Goal: Transaction & Acquisition: Subscribe to service/newsletter

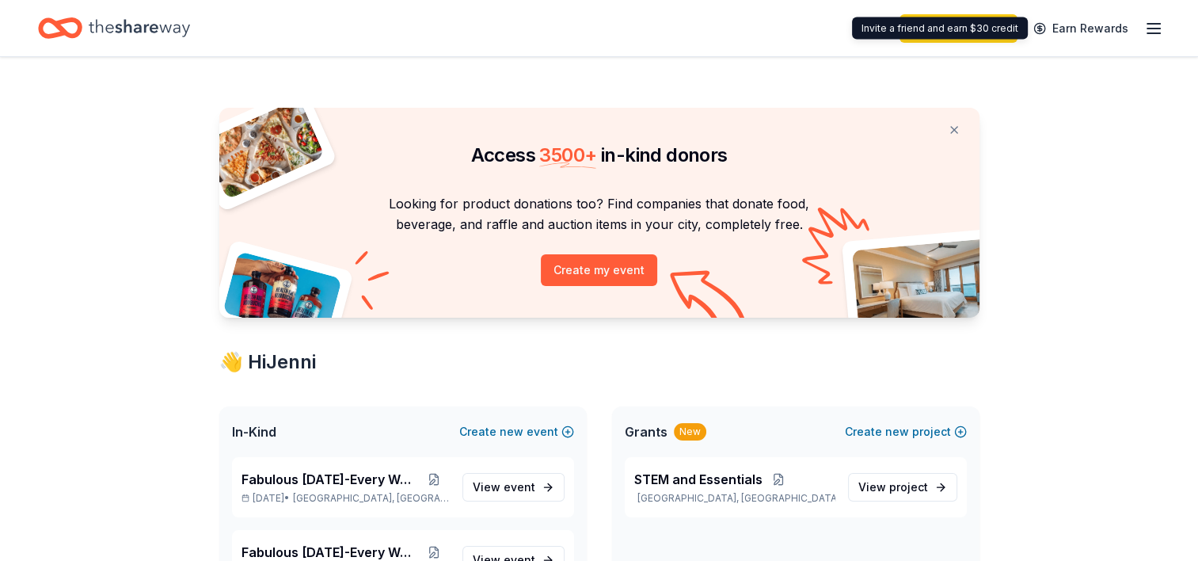
click at [1152, 25] on icon "button" at bounding box center [1153, 28] width 19 height 19
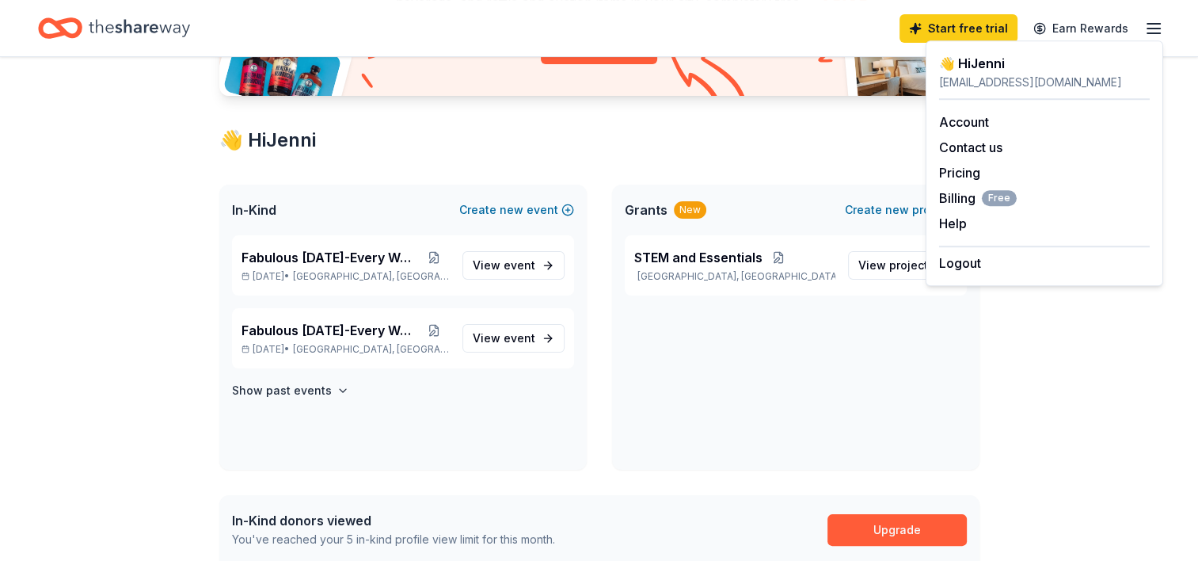
scroll to position [227, 0]
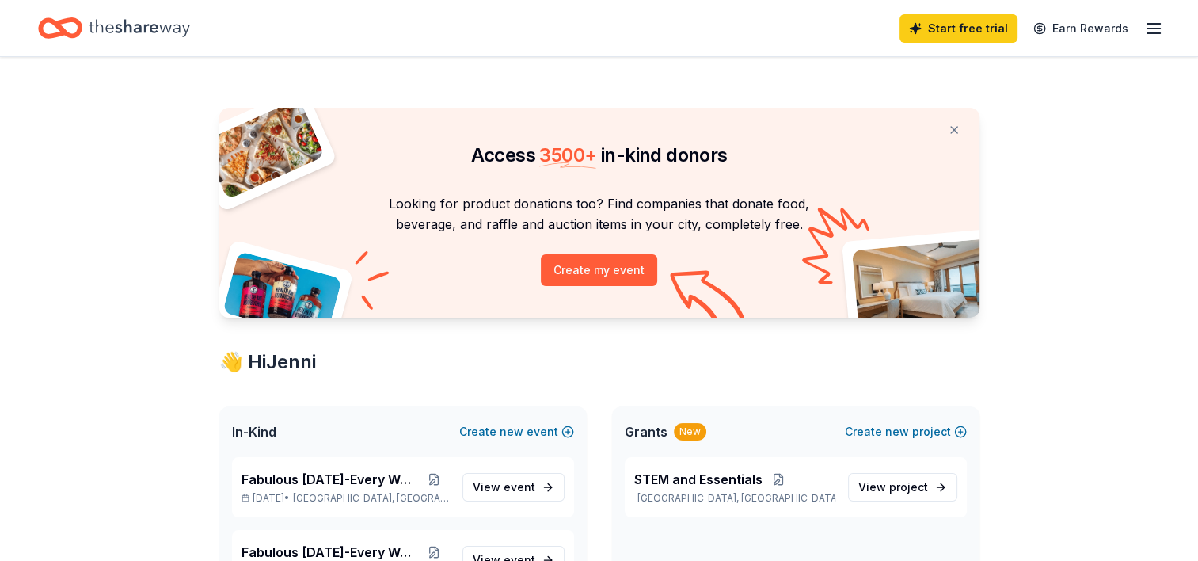
scroll to position [198, 0]
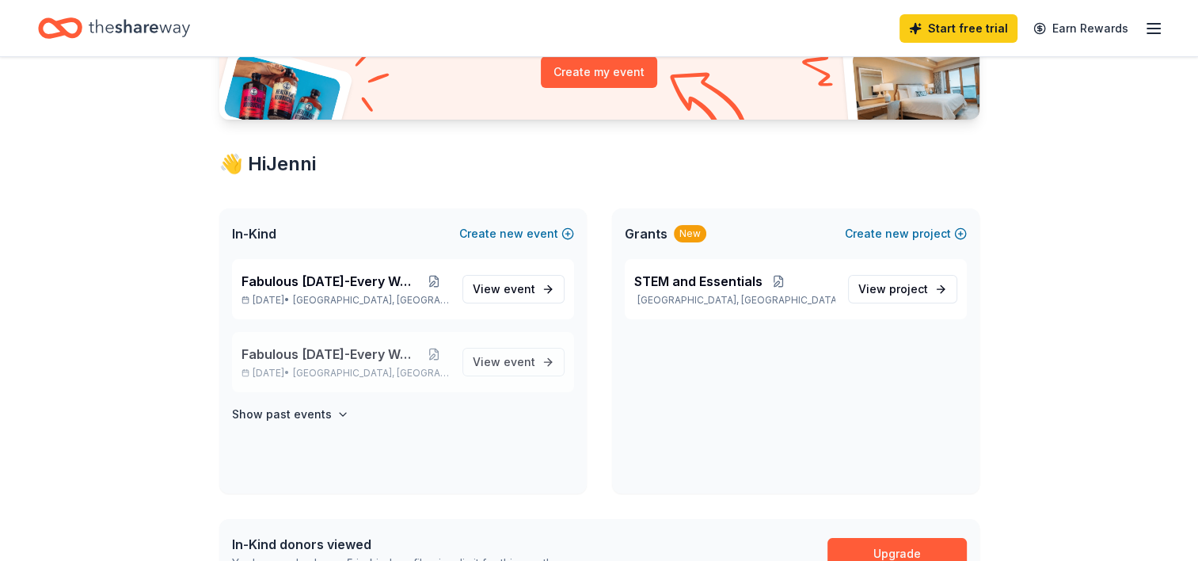
click at [341, 362] on span "Fabulous [DATE]-Every Week" at bounding box center [330, 353] width 177 height 19
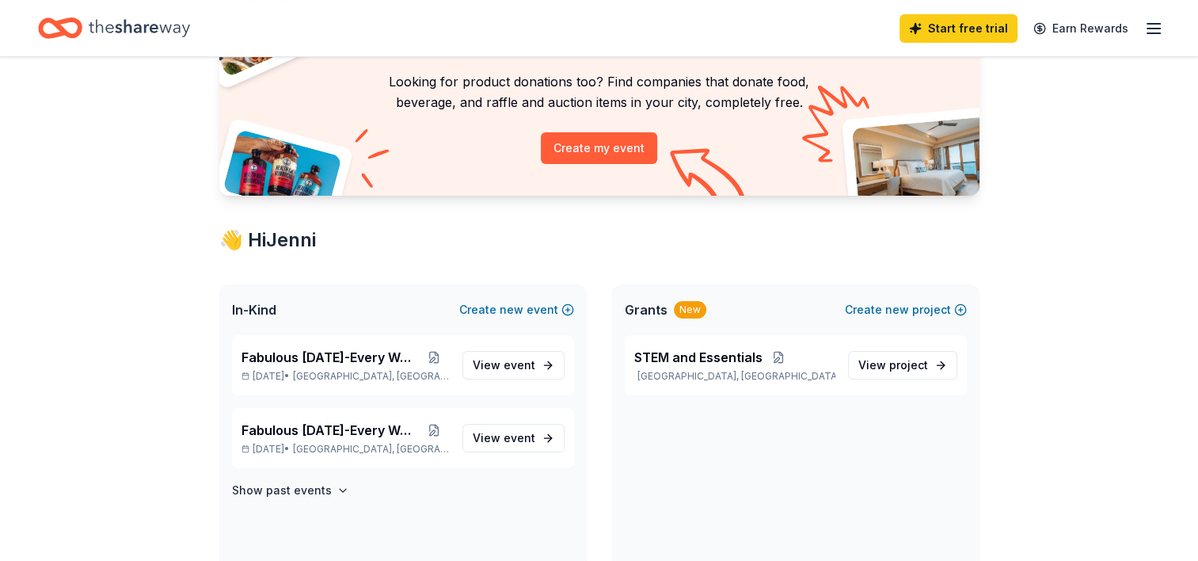
scroll to position [123, 0]
click at [483, 366] on span "View event" at bounding box center [504, 364] width 63 height 19
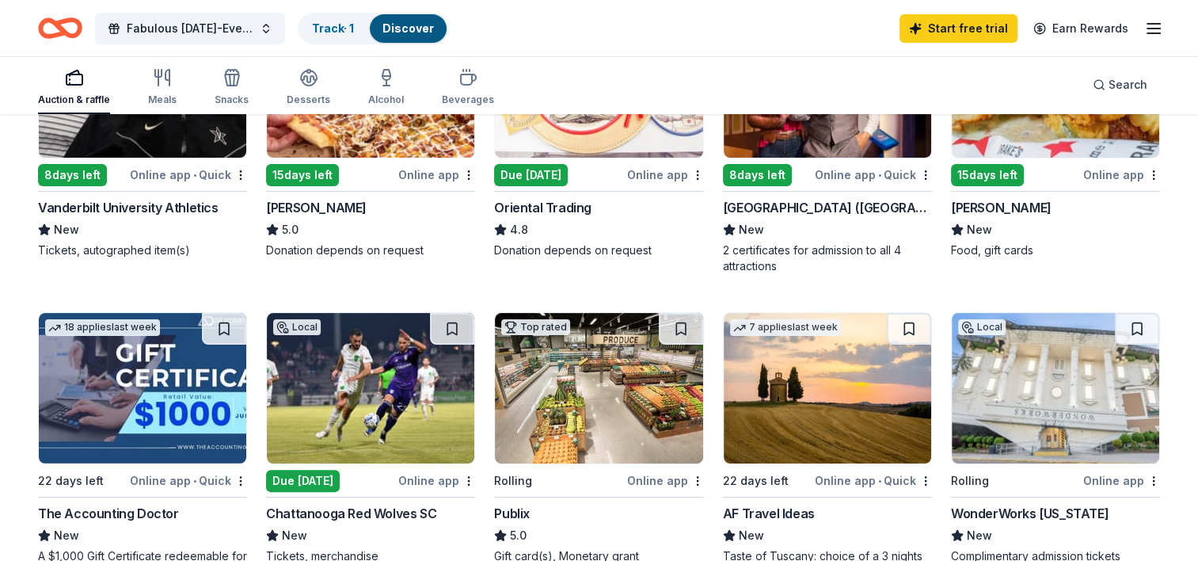
scroll to position [285, 0]
click at [993, 394] on img at bounding box center [1055, 388] width 207 height 150
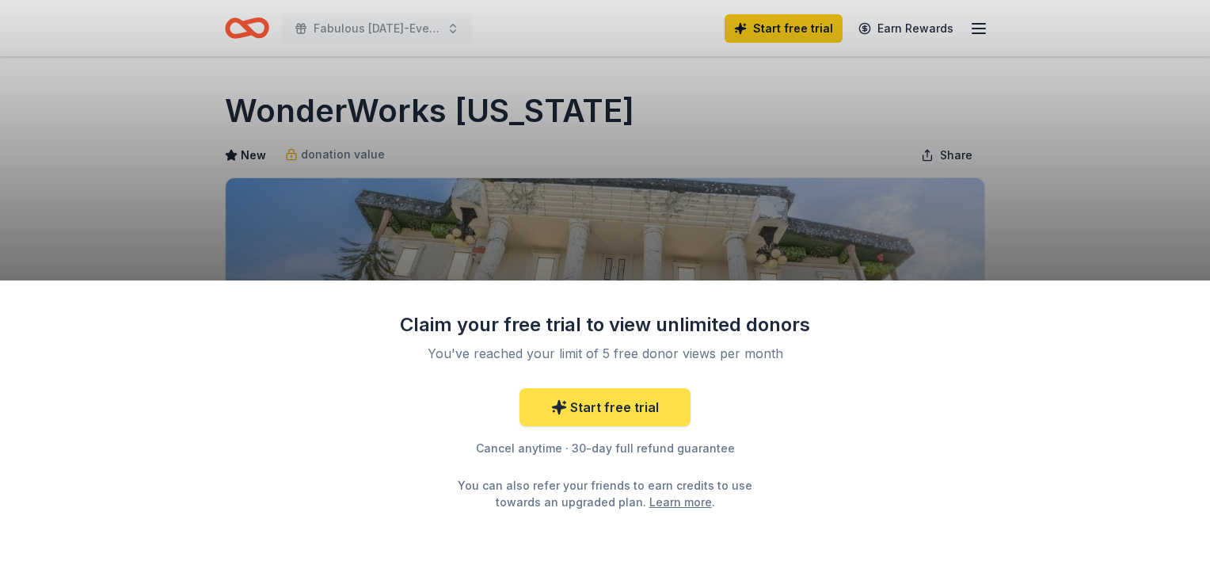
click at [638, 412] on link "Start free trial" at bounding box center [604, 407] width 171 height 38
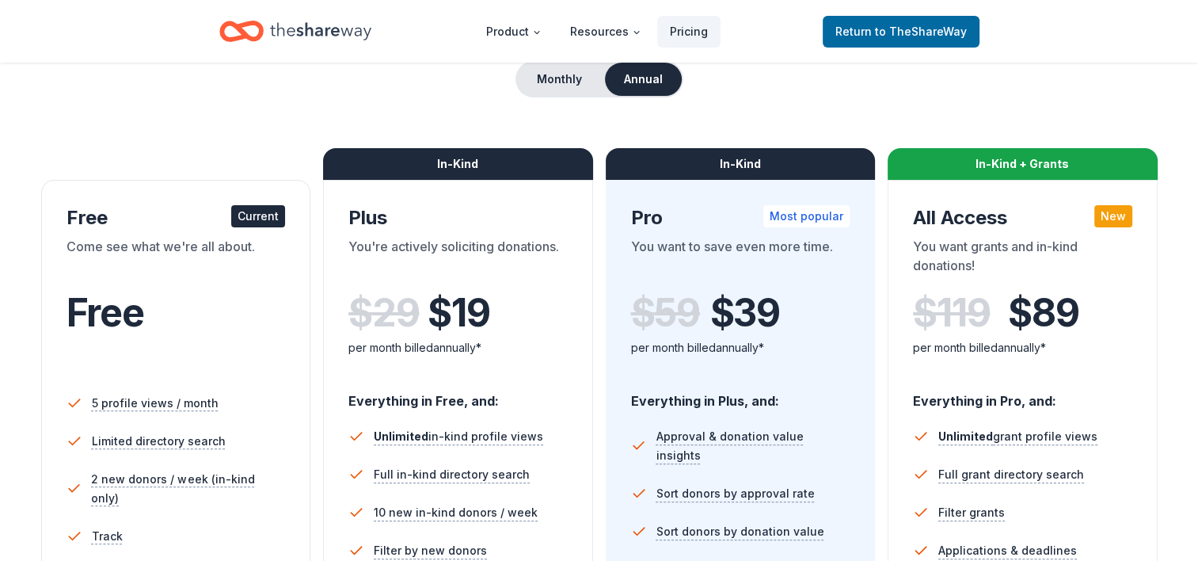
scroll to position [161, 0]
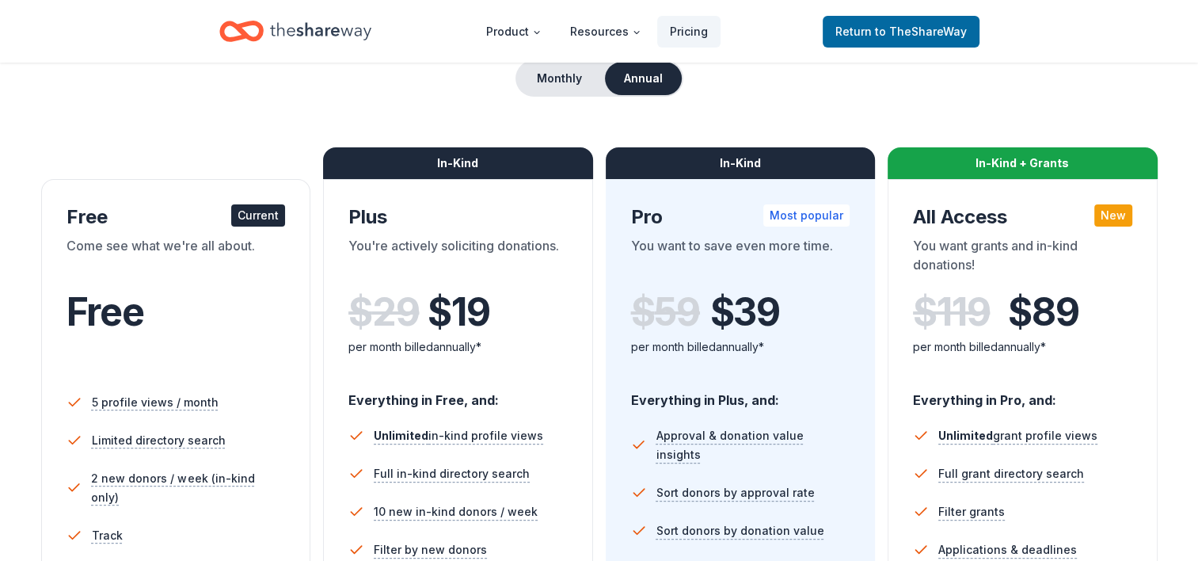
click at [65, 375] on div "Free Current Come see what we're all about. Free 5 profile views / month Limite…" at bounding box center [176, 503] width 270 height 649
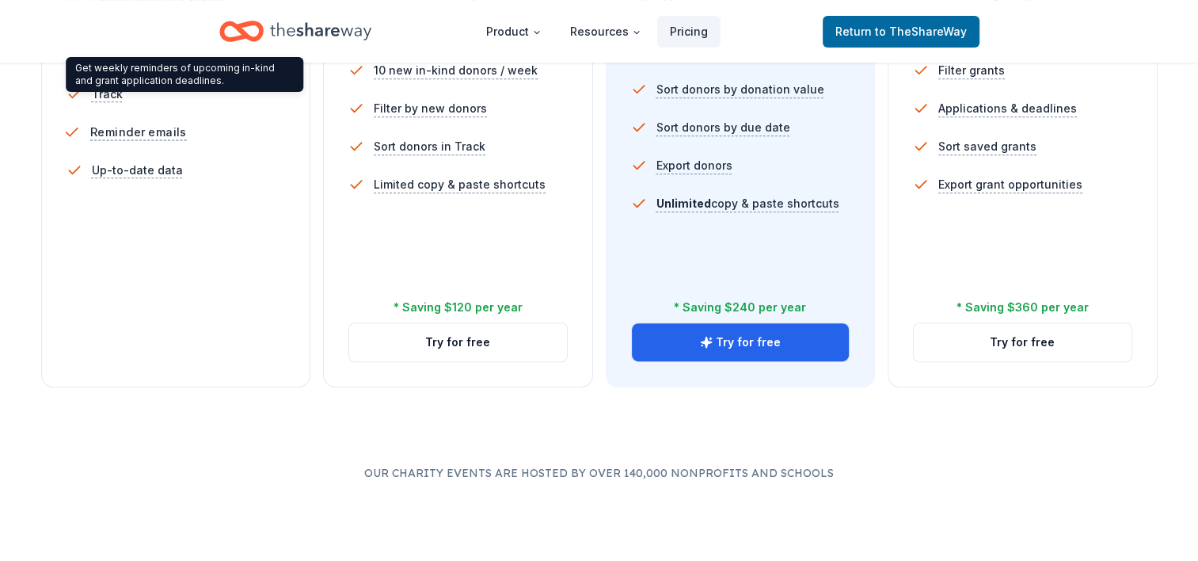
scroll to position [613, 0]
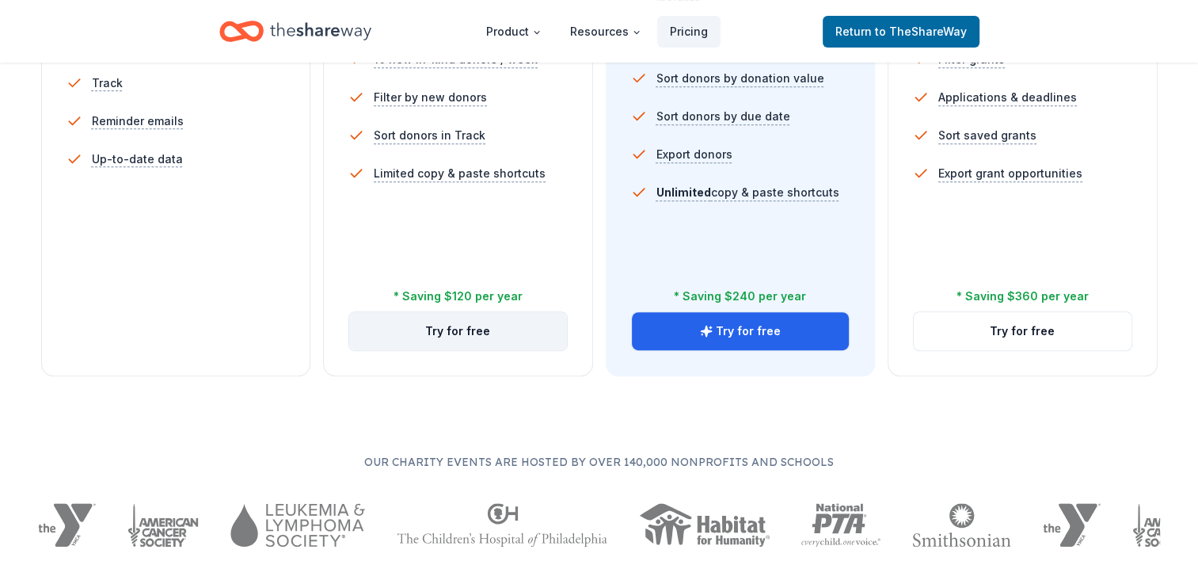
click at [402, 334] on button "Try for free" at bounding box center [458, 331] width 218 height 38
